Goal: Task Accomplishment & Management: Manage account settings

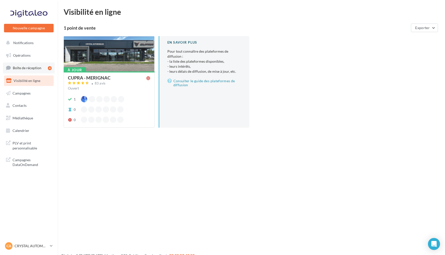
click at [33, 67] on span "Boîte de réception" at bounding box center [27, 68] width 29 height 4
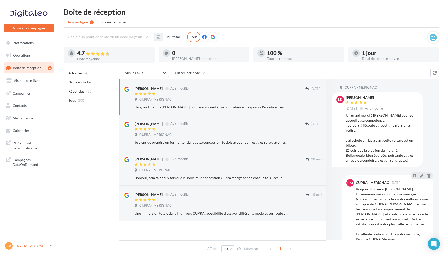
click at [37, 248] on p "CRYSTAL AUTOMOBILES" at bounding box center [31, 246] width 33 height 5
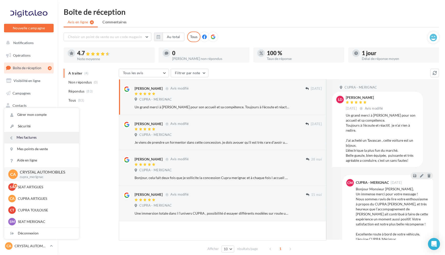
click at [44, 139] on link "Mes factures" at bounding box center [41, 137] width 75 height 11
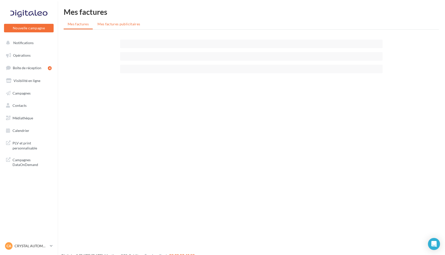
click at [113, 24] on span "Mes factures publicitaires" at bounding box center [119, 24] width 43 height 4
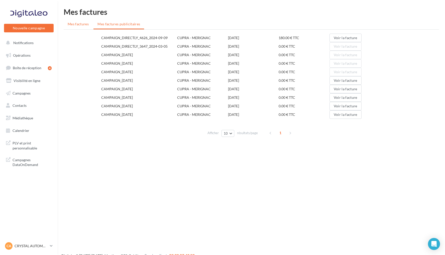
click at [87, 24] on span "Mes factures" at bounding box center [78, 24] width 21 height 4
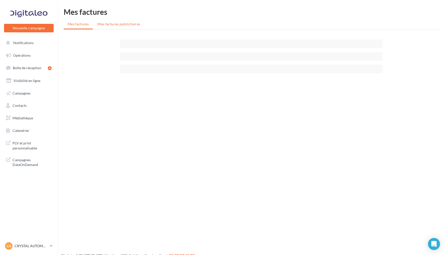
click at [123, 21] on li "Mes factures publicitaires" at bounding box center [119, 24] width 51 height 9
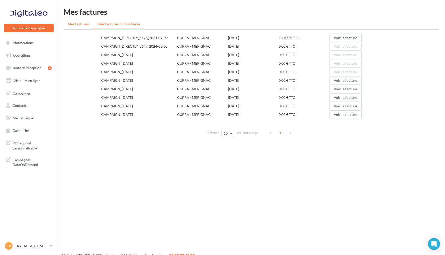
click at [81, 24] on span "Mes factures" at bounding box center [78, 24] width 21 height 4
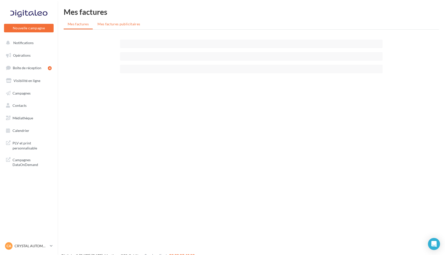
click at [115, 26] on span "Mes factures publicitaires" at bounding box center [119, 24] width 43 height 4
